Goal: Information Seeking & Learning: Learn about a topic

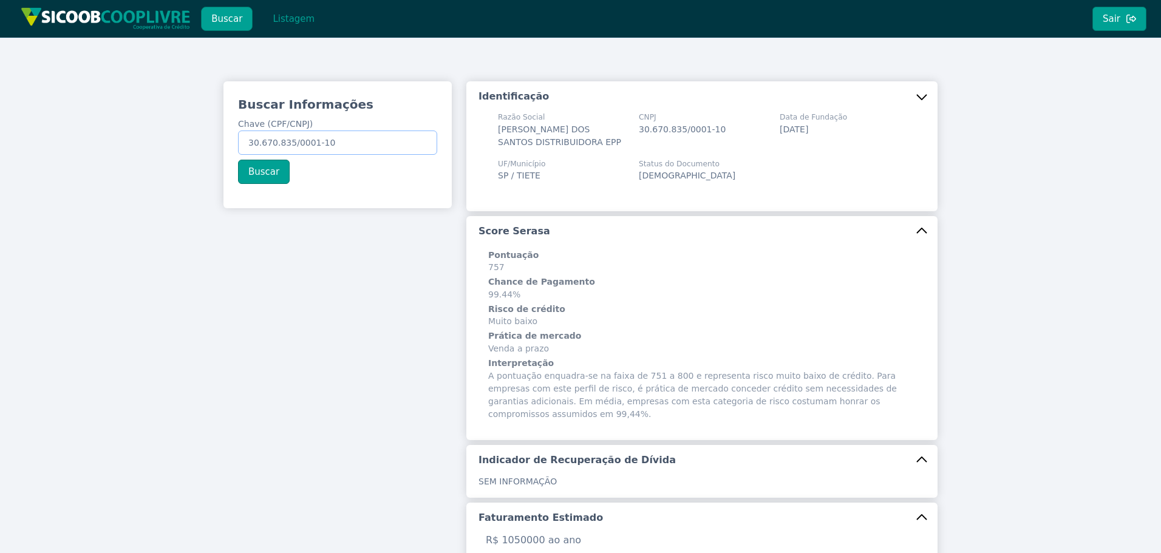
drag, startPoint x: 369, startPoint y: 139, endPoint x: 32, endPoint y: 120, distance: 337.5
click at [40, 121] on div "Buscar Informações Chave (CPF/CNPJ) 30.670.835/0001-10 Buscar Identificação Raz…" at bounding box center [580, 484] width 1161 height 893
paste input "28.062.091/0001-09"
type input "28.062.091/0001-09"
click at [257, 169] on button "Buscar" at bounding box center [264, 172] width 52 height 24
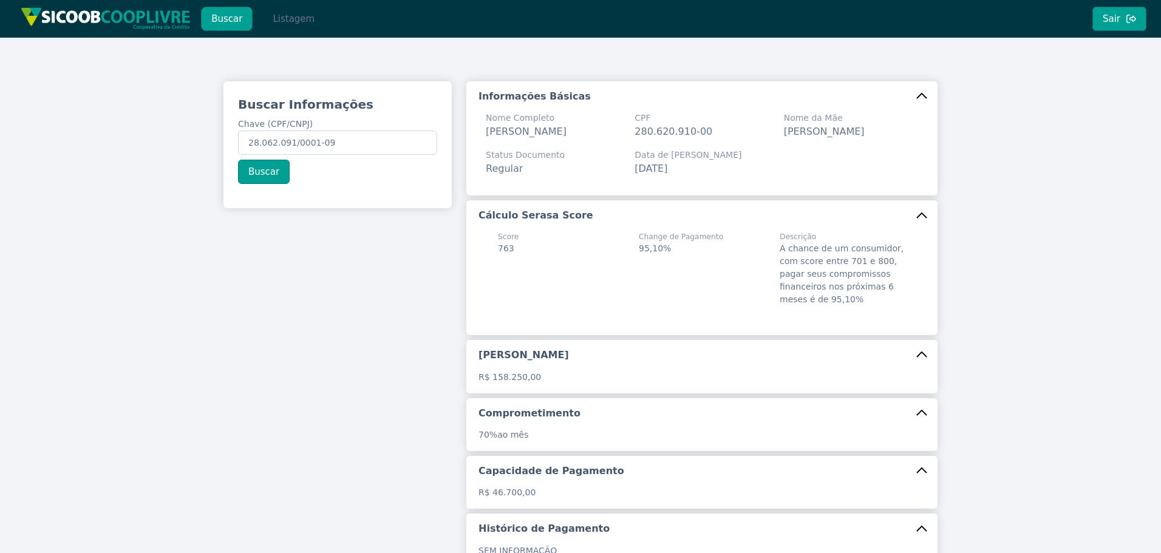
click at [304, 18] on button "Listagem" at bounding box center [293, 19] width 63 height 24
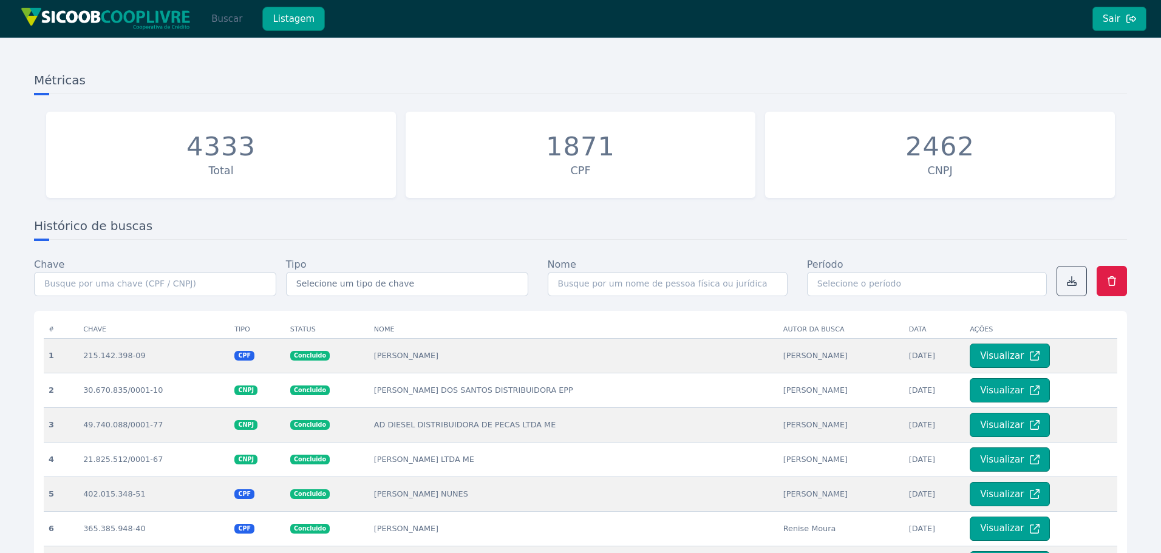
click at [234, 25] on button "Buscar" at bounding box center [227, 19] width 52 height 24
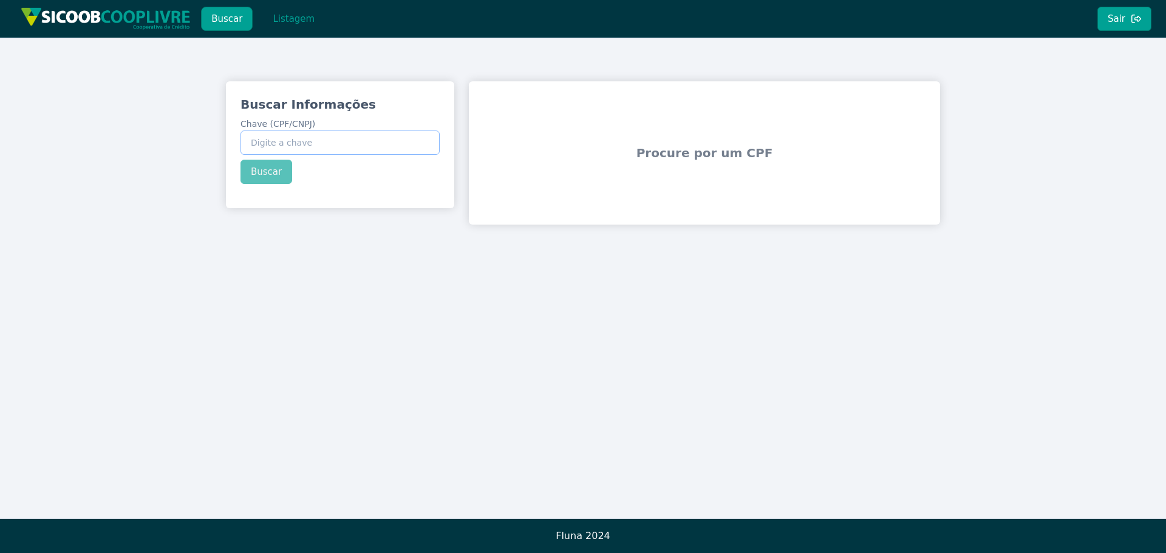
click at [304, 134] on input "Chave (CPF/CNPJ)" at bounding box center [339, 143] width 199 height 24
paste input "28.062.091/0001-09"
type input "28.062.091/0001-09"
click at [276, 173] on div "Buscar Informações Chave (CPF/CNPJ) 28.062.091/0001-09 Buscar" at bounding box center [340, 139] width 228 height 117
click at [270, 177] on button "Buscar" at bounding box center [266, 172] width 52 height 24
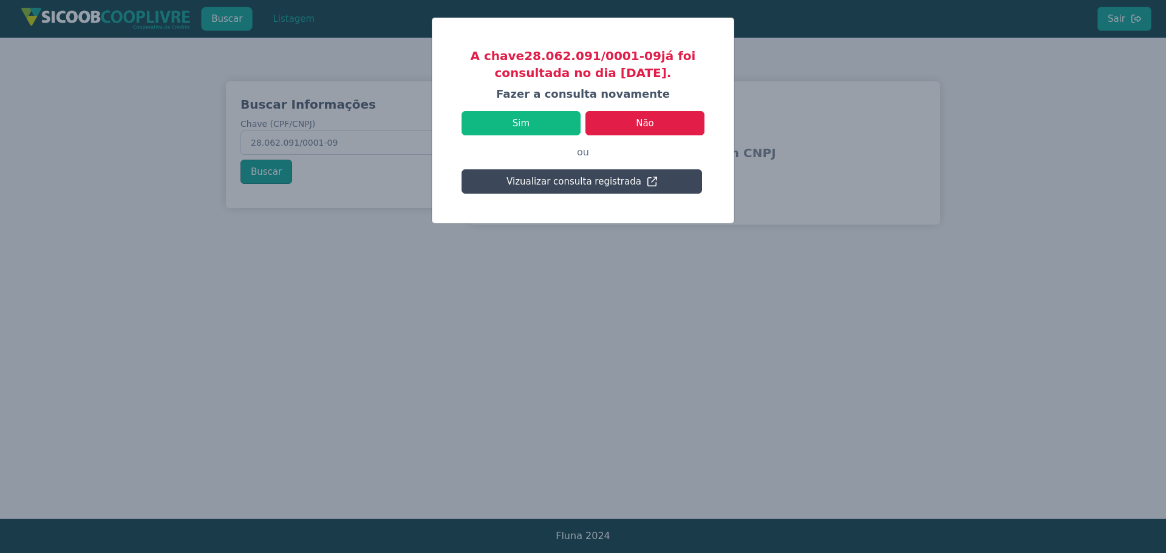
click at [631, 183] on button "Vizualizar consulta registrada" at bounding box center [581, 181] width 240 height 24
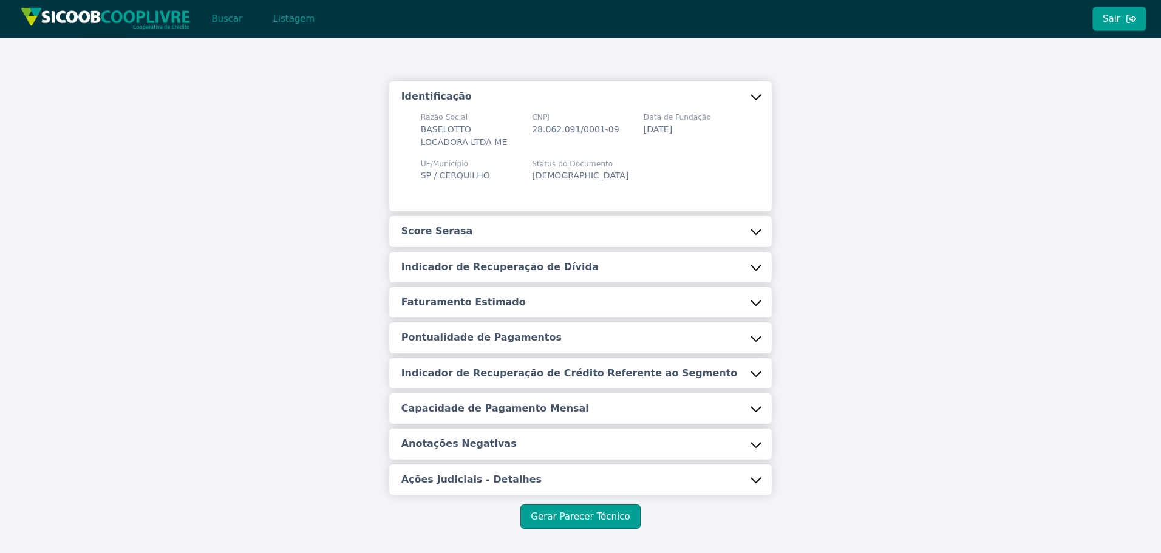
click at [566, 223] on button "Score Serasa" at bounding box center [580, 231] width 383 height 30
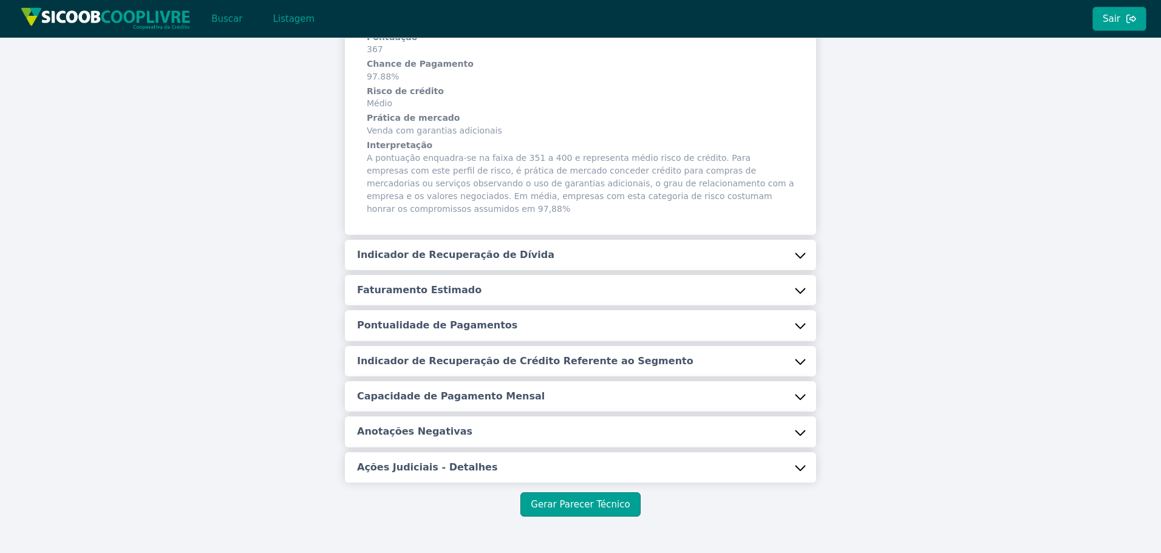
scroll to position [234, 0]
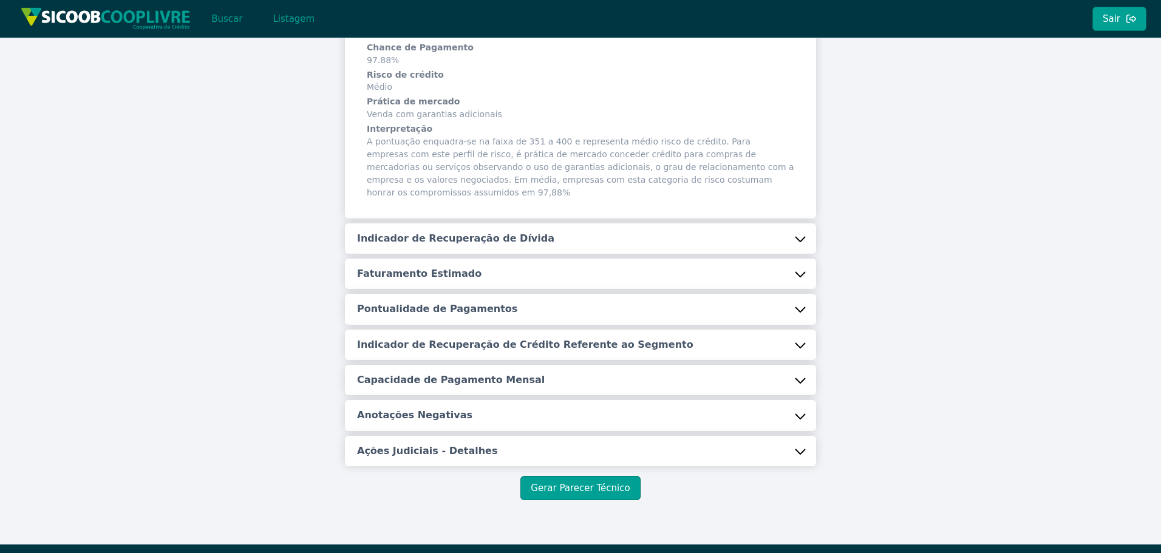
click at [566, 223] on button "Indicador de Recuperação de Dívida" at bounding box center [580, 238] width 471 height 30
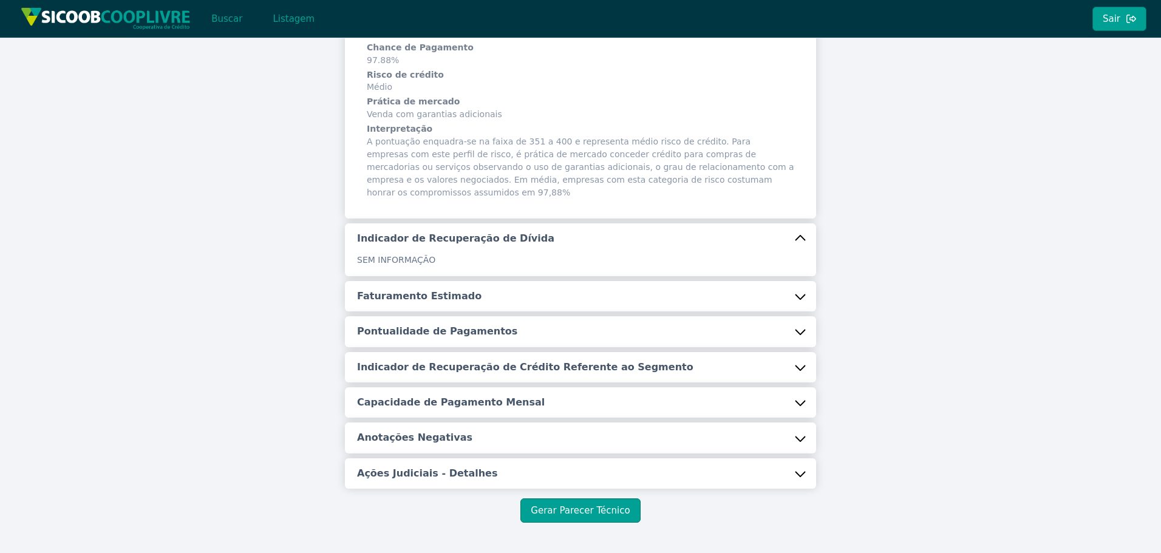
click at [446, 288] on div "Identificação Razão Social BASELOTTO LOCADORA LTDA ME CNPJ 28.062.091/0001-09 D…" at bounding box center [580, 168] width 471 height 642
click at [429, 282] on button "Faturamento Estimado" at bounding box center [580, 296] width 471 height 30
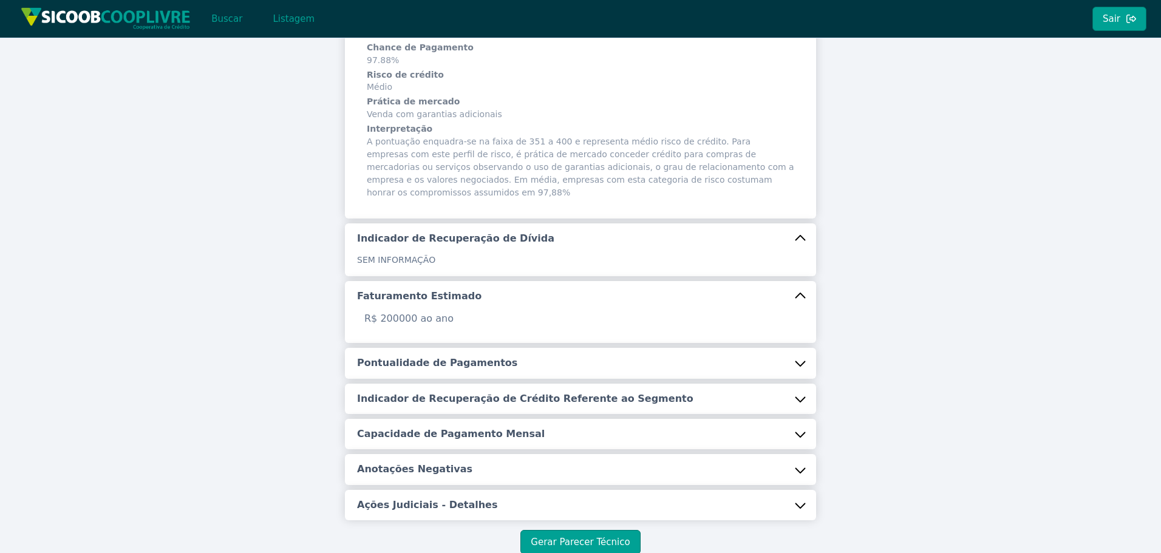
click at [430, 348] on button "Pontualidade de Pagamentos" at bounding box center [580, 363] width 471 height 30
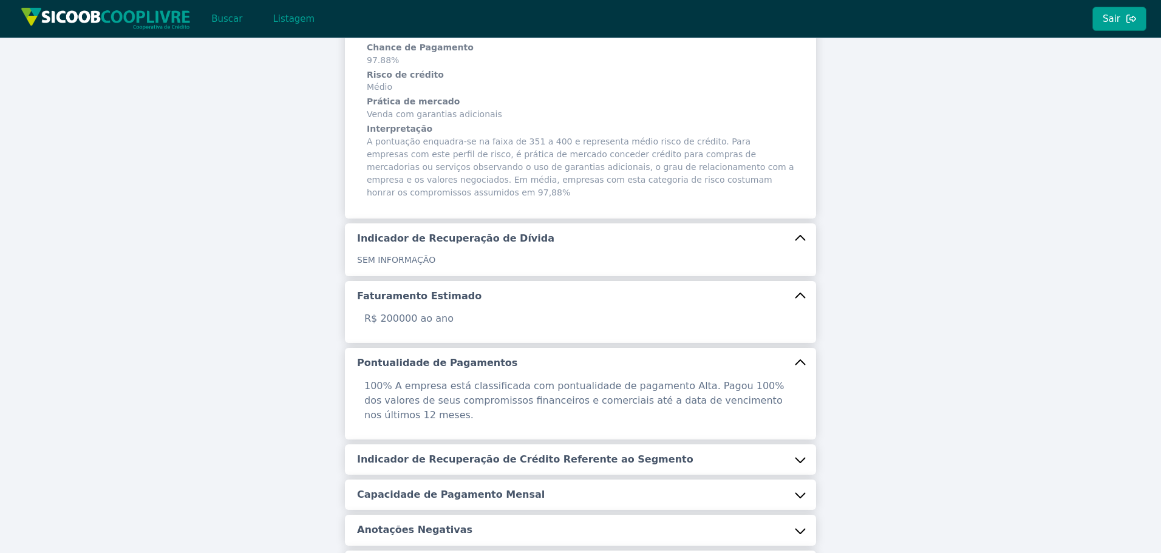
drag, startPoint x: 423, startPoint y: 406, endPoint x: 423, endPoint y: 415, distance: 9.7
click at [423, 444] on button "Indicador de Recuperação de Crédito Referente ao Segmento" at bounding box center [580, 459] width 471 height 30
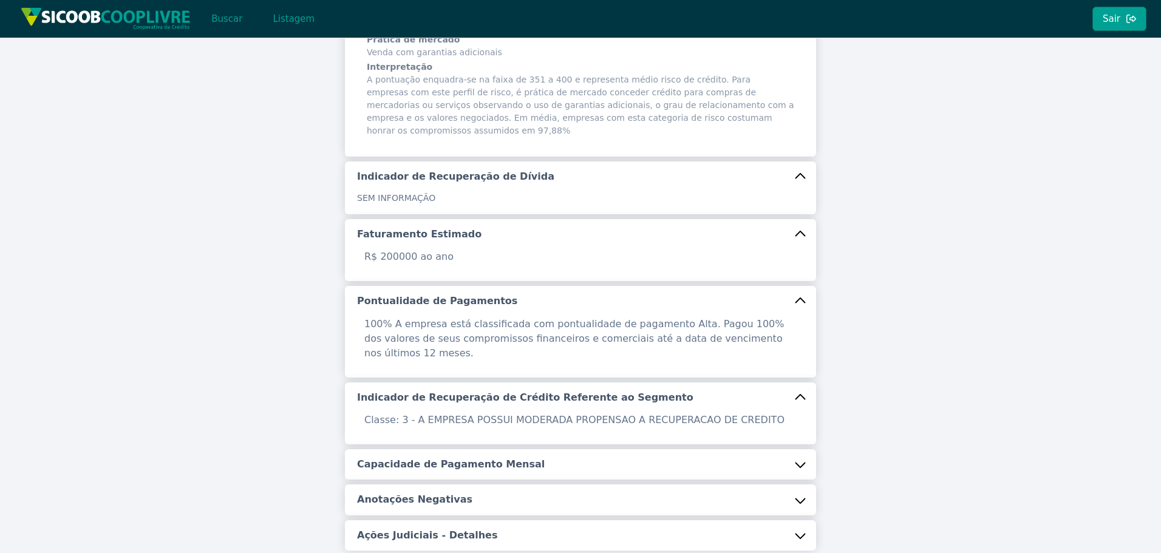
scroll to position [366, 0]
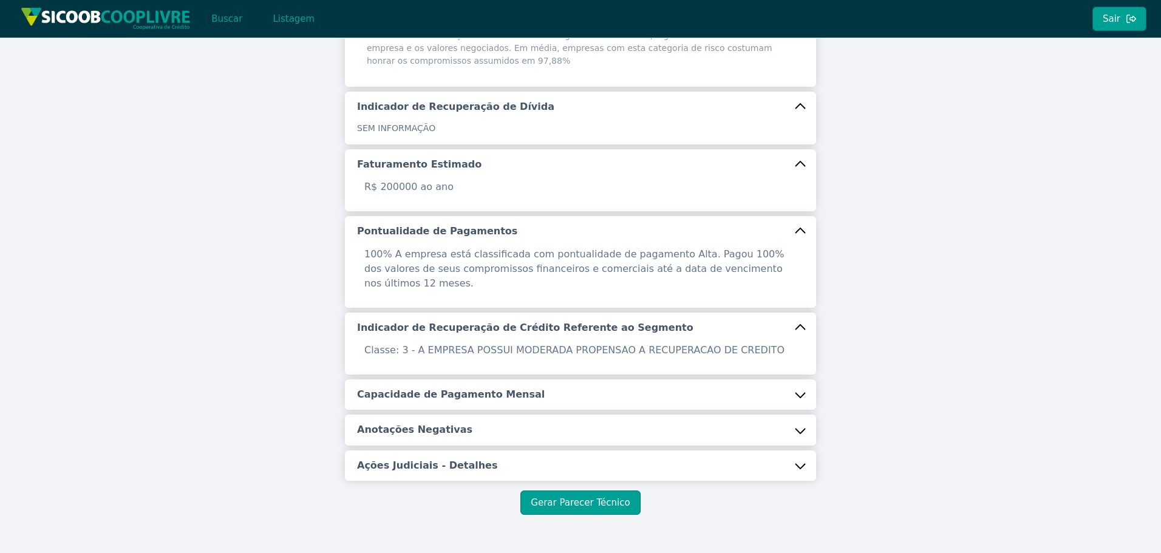
click at [452, 388] on h5 "Capacidade de Pagamento Mensal" at bounding box center [451, 394] width 188 height 13
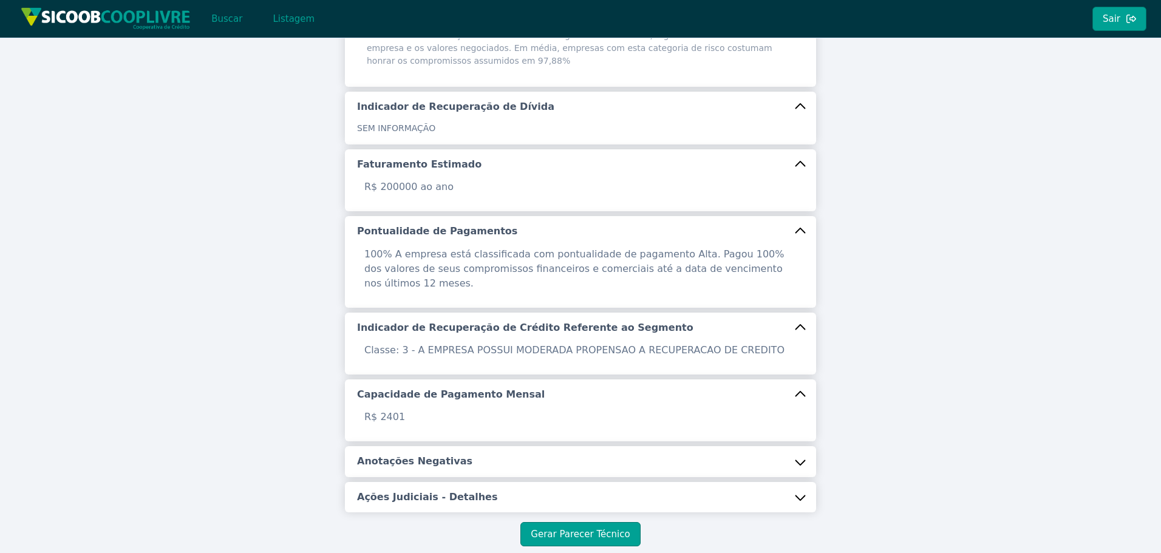
click at [432, 446] on button "Anotações Negativas" at bounding box center [580, 461] width 471 height 30
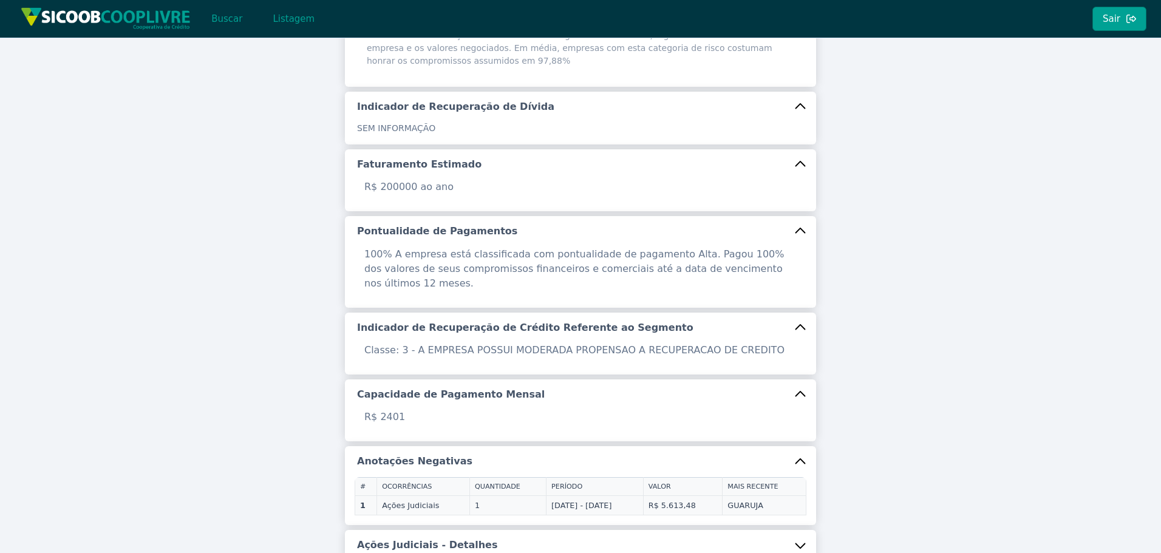
click at [426, 530] on button "Ações Judiciais - Detalhes" at bounding box center [580, 545] width 471 height 30
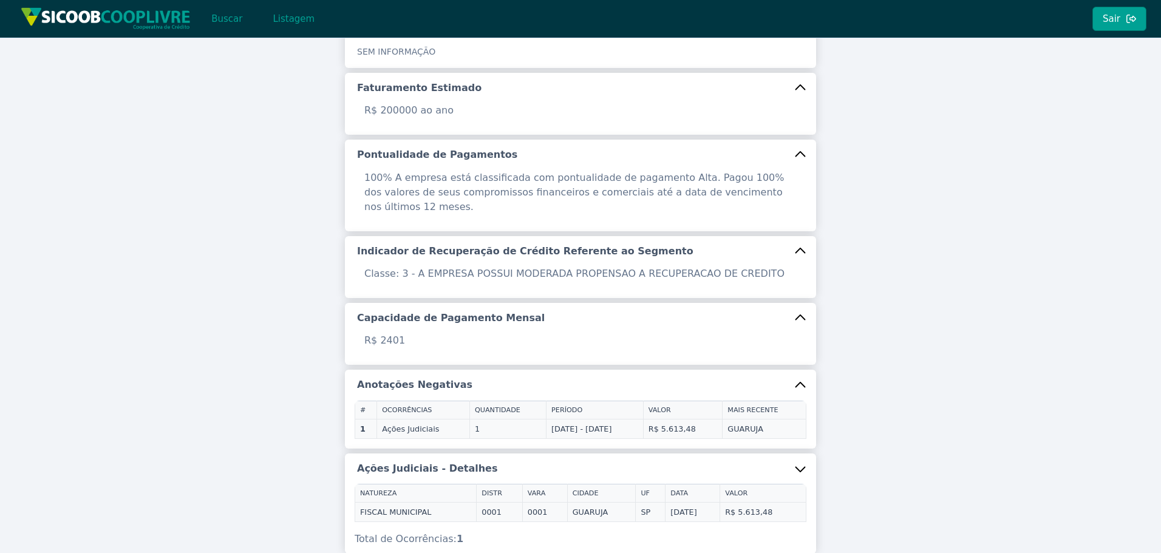
scroll to position [520, 0]
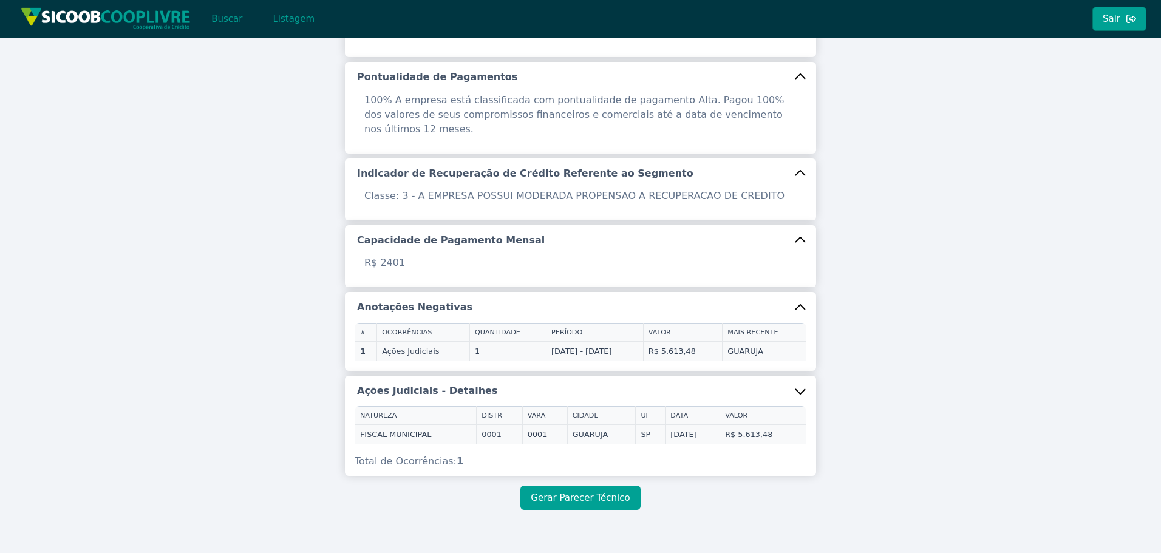
click at [588, 486] on button "Gerar Parecer Técnico" at bounding box center [580, 498] width 120 height 24
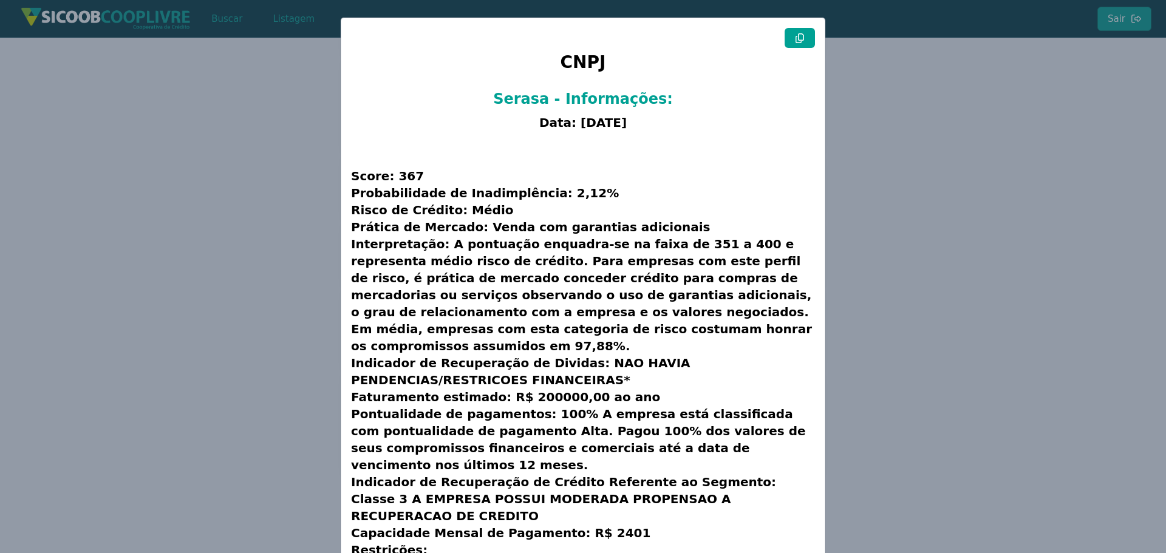
click at [801, 41] on icon at bounding box center [800, 38] width 10 height 10
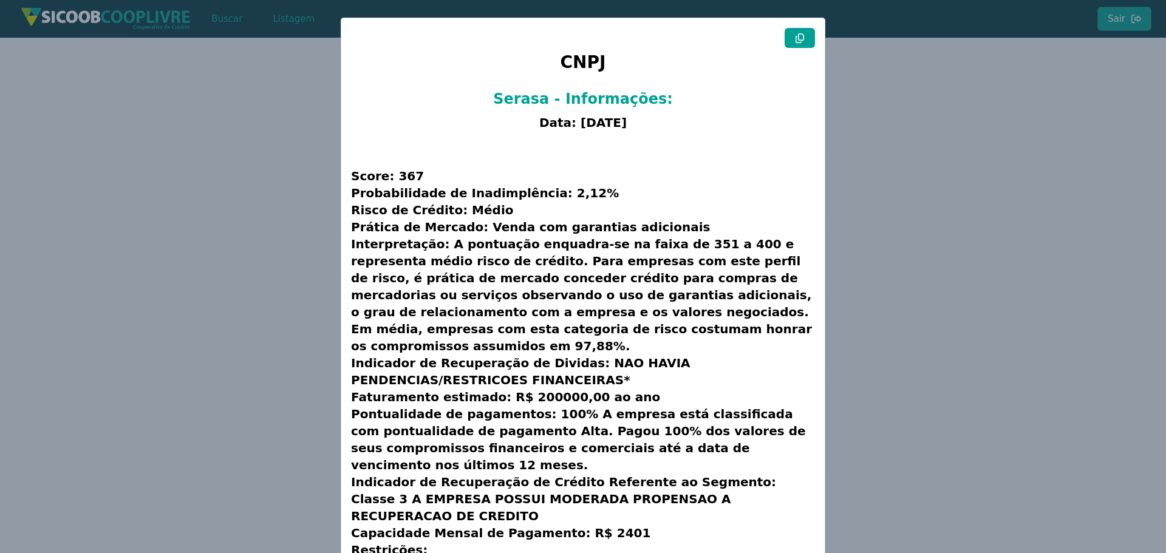
click at [245, 165] on modal-container "CNPJ Serasa - Informações: Data: [DATE] Score: 367 Probabilidade de Inadimplênc…" at bounding box center [583, 276] width 1166 height 553
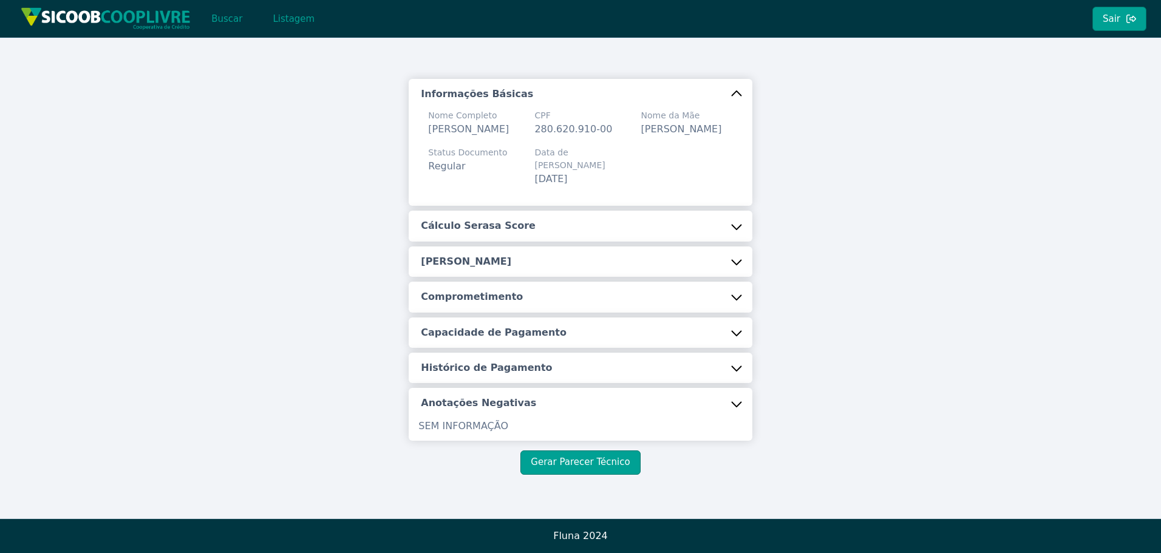
scroll to position [0, 0]
